Goal: Contribute content: Contribute content

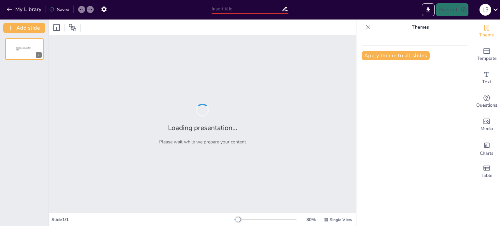
type input "Kahoot! — Коли навчання стає грою, а гра — навчанням!"
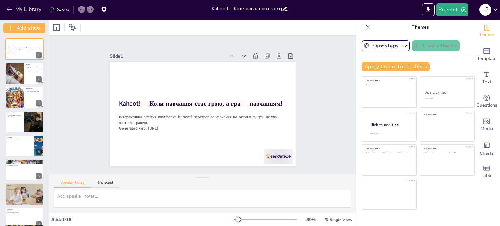
checkbox input "true"
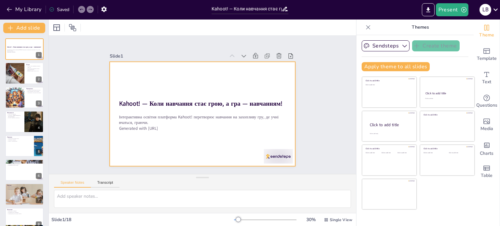
checkbox input "true"
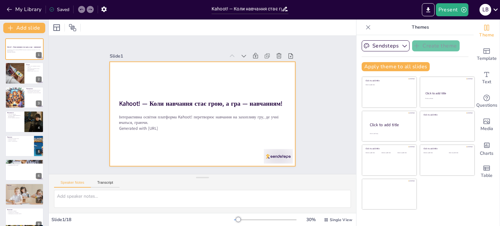
checkbox input "true"
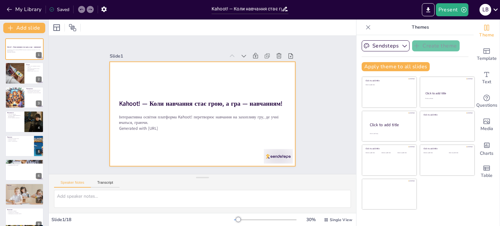
checkbox input "true"
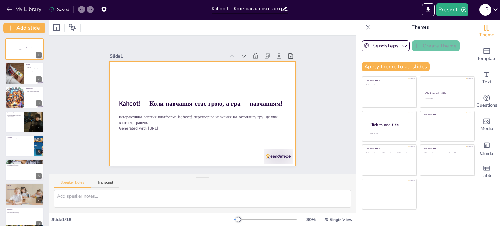
checkbox input "true"
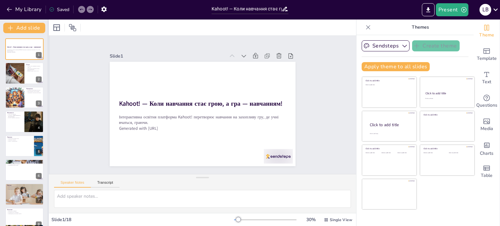
checkbox input "true"
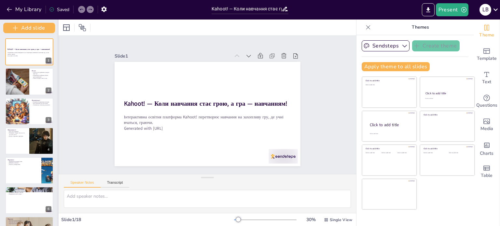
checkbox input "true"
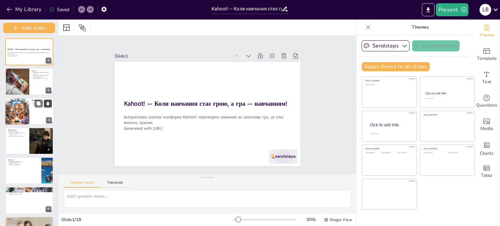
checkbox input "true"
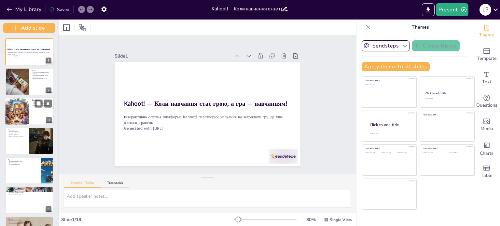
checkbox input "true"
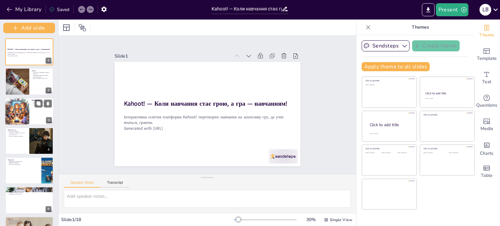
checkbox input "true"
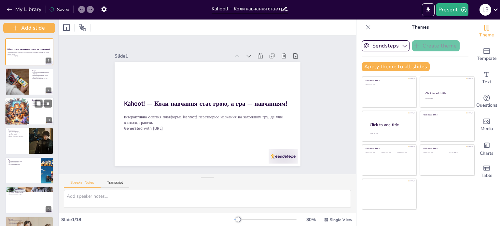
drag, startPoint x: 48, startPoint y: 105, endPoint x: 48, endPoint y: 112, distance: 7.2
click at [48, 112] on div "Add slide Kahoot! — Коли навчання стає грою, а гра — навчанням! Інтерактивна ос…" at bounding box center [29, 123] width 59 height 207
checkbox input "true"
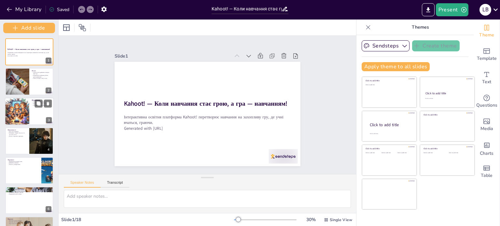
checkbox input "true"
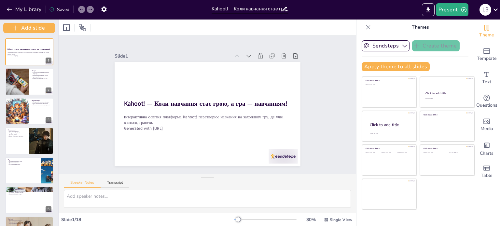
checkbox input "true"
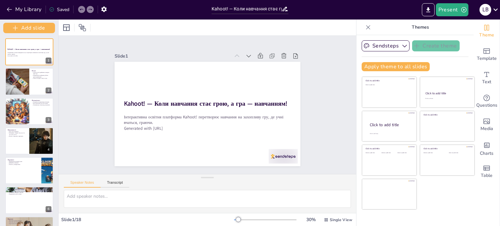
checkbox input "true"
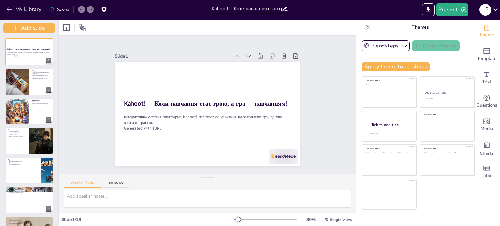
checkbox input "true"
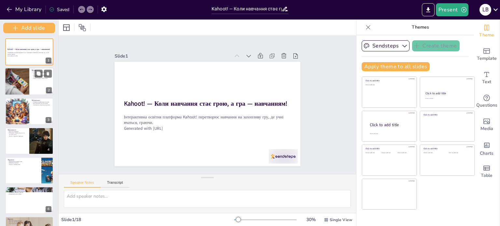
checkbox input "true"
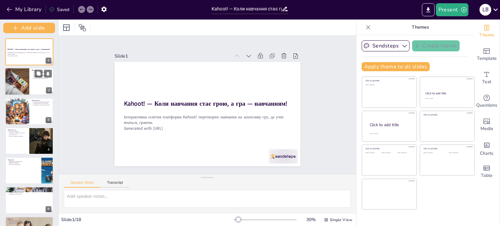
checkbox input "true"
click at [35, 89] on div at bounding box center [29, 82] width 49 height 28
checkbox input "true"
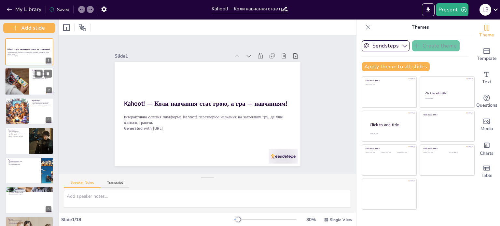
checkbox input "true"
type textarea "Сучасні учні все більше залучаються до навчання, коли воно подається у формі гр…"
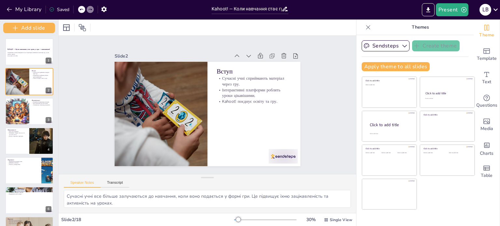
checkbox input "true"
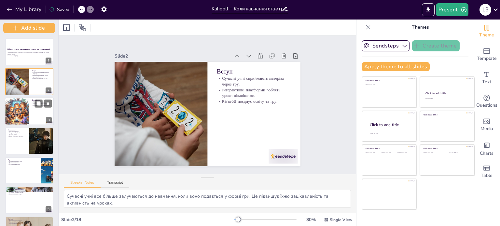
checkbox input "true"
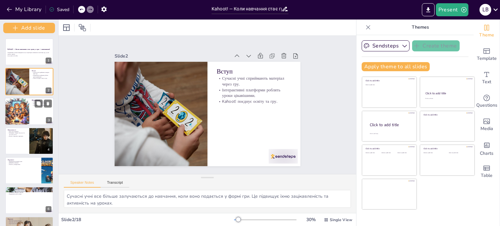
checkbox input "true"
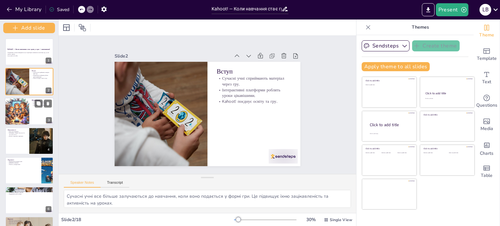
checkbox input "true"
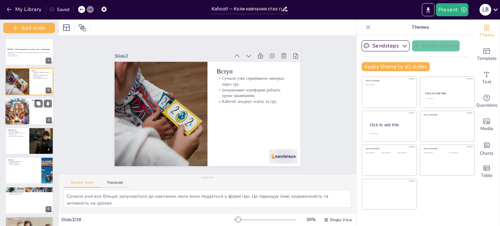
click at [31, 104] on div at bounding box center [29, 112] width 49 height 28
checkbox input "true"
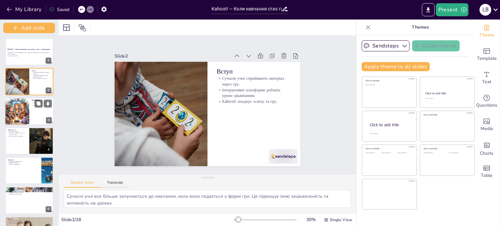
checkbox input "true"
type textarea "Створення [PERSON_NAME] на платформі Kahoot! дозволяє вчителям адаптувати навча…"
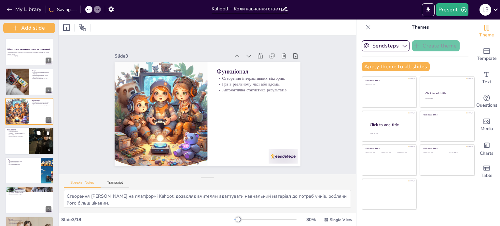
checkbox input "true"
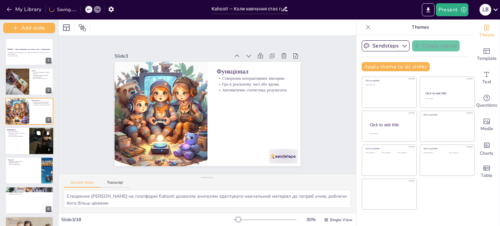
checkbox input "true"
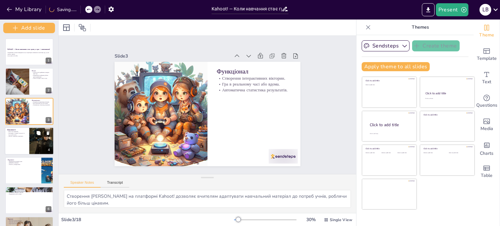
click at [29, 132] on div at bounding box center [29, 141] width 49 height 28
checkbox input "true"
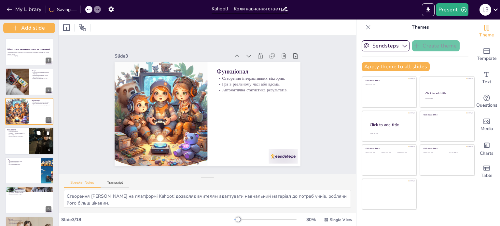
checkbox input "true"
type textarea "Kahoot! враховує різні стилі навчання, що дозволяє залучати всіх учнів, незалеж…"
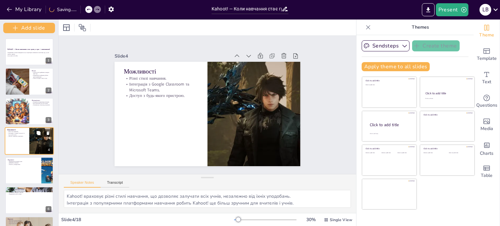
scroll to position [11, 0]
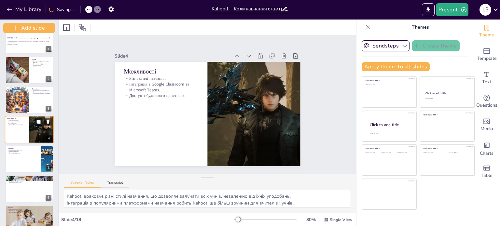
checkbox input "true"
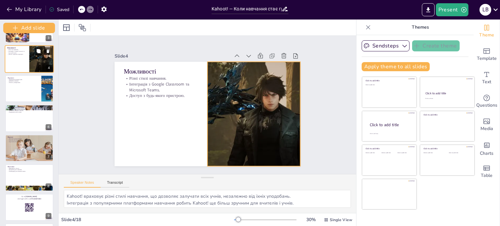
checkbox input "true"
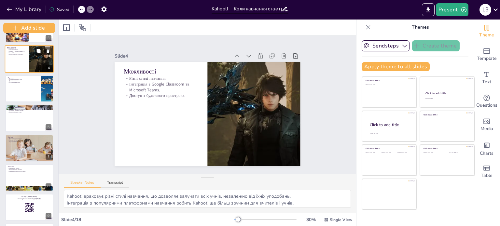
checkbox input "true"
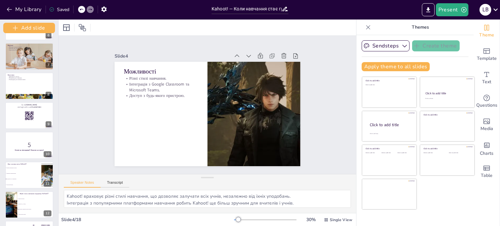
checkbox input "true"
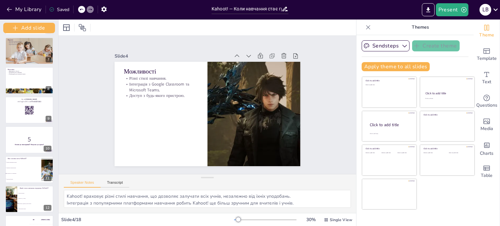
checkbox input "true"
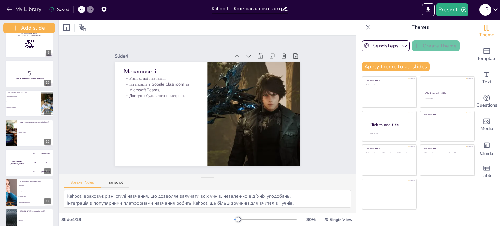
checkbox input "true"
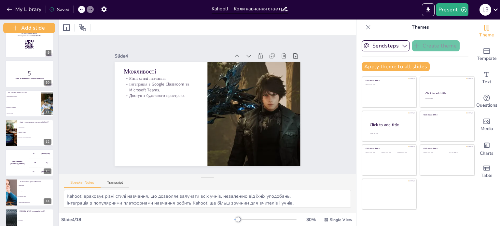
scroll to position [246, 0]
checkbox input "true"
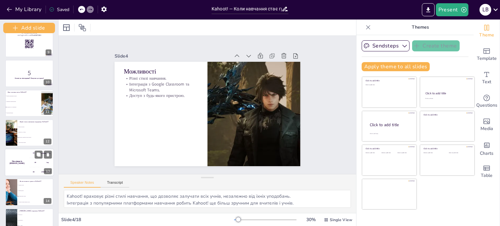
checkbox input "true"
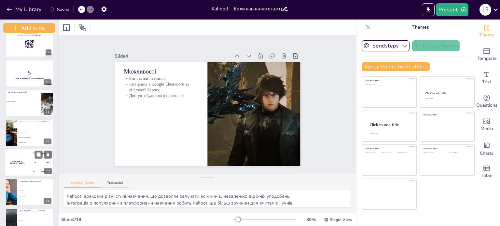
checkbox input "true"
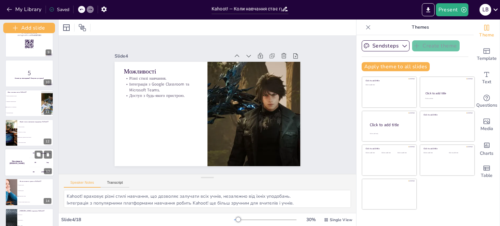
checkbox input "true"
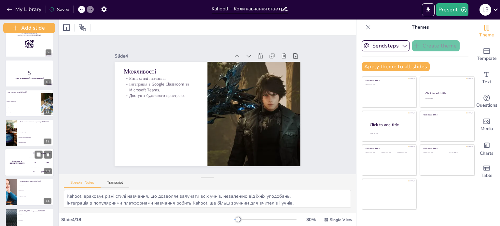
checkbox input "true"
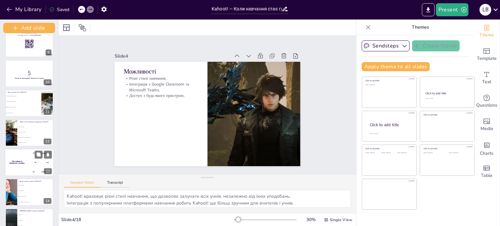
checkbox input "true"
click at [35, 164] on div "200 Jaap" at bounding box center [41, 162] width 24 height 9
checkbox input "true"
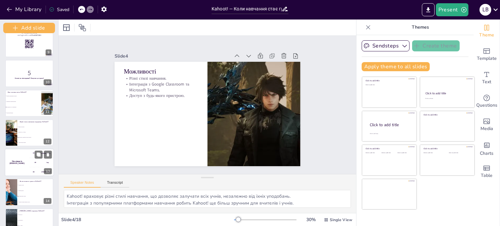
checkbox input "true"
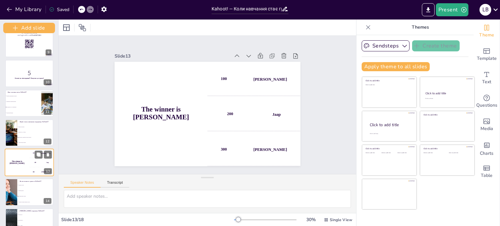
scroll to position [279, 0]
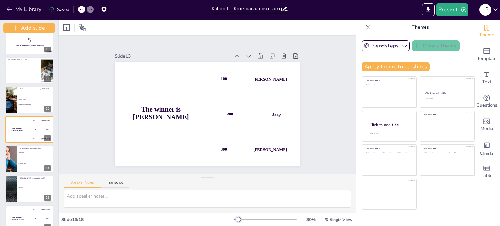
checkbox input "true"
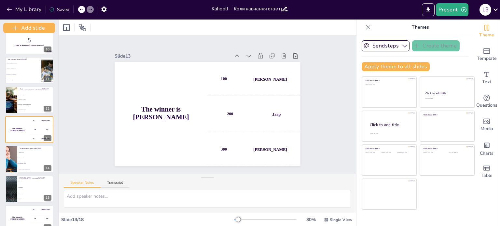
checkbox input "true"
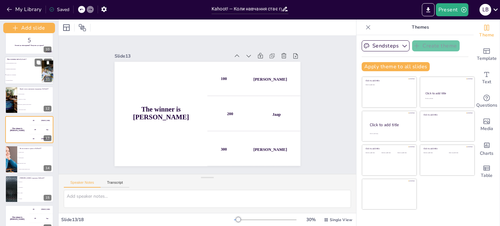
click at [26, 78] on li "Залучити батьків" at bounding box center [23, 81] width 37 height 6
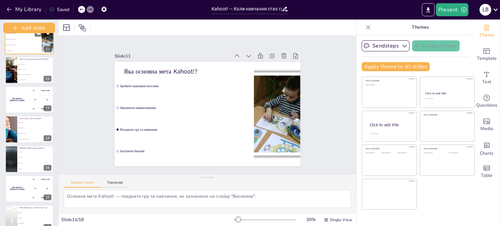
scroll to position [350, 0]
